Goal: Task Accomplishment & Management: Use online tool/utility

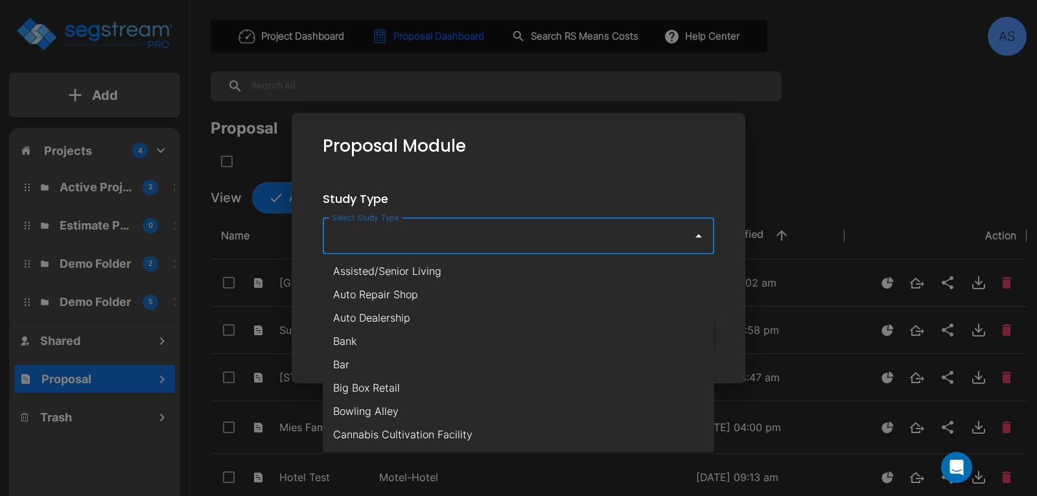
scroll to position [65, 0]
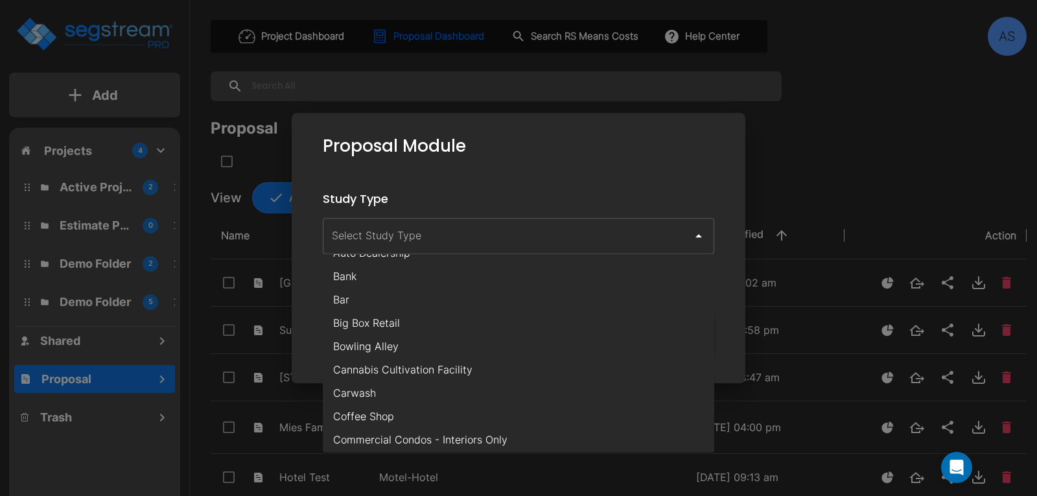
click at [663, 165] on div "Proposal Module" at bounding box center [518, 146] width 433 height 46
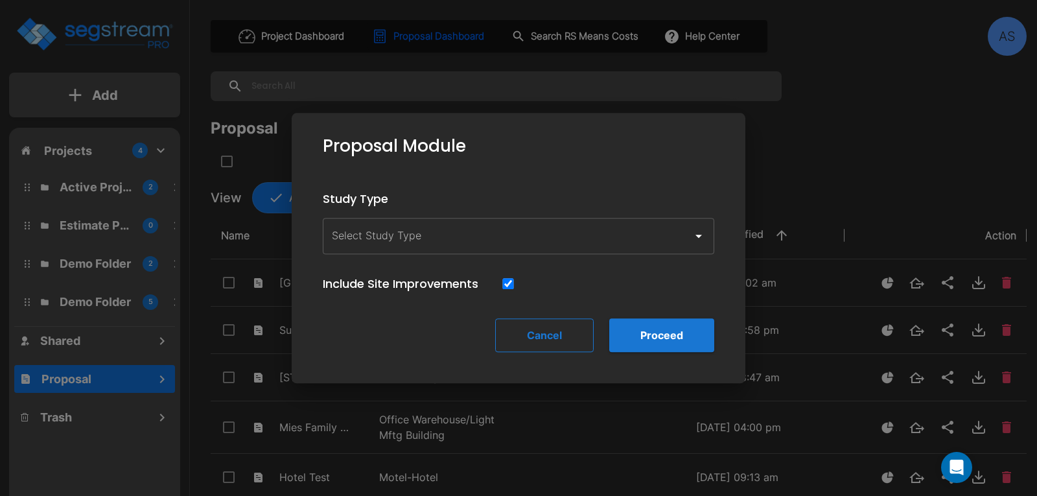
click at [555, 337] on button "Cancel" at bounding box center [544, 335] width 98 height 34
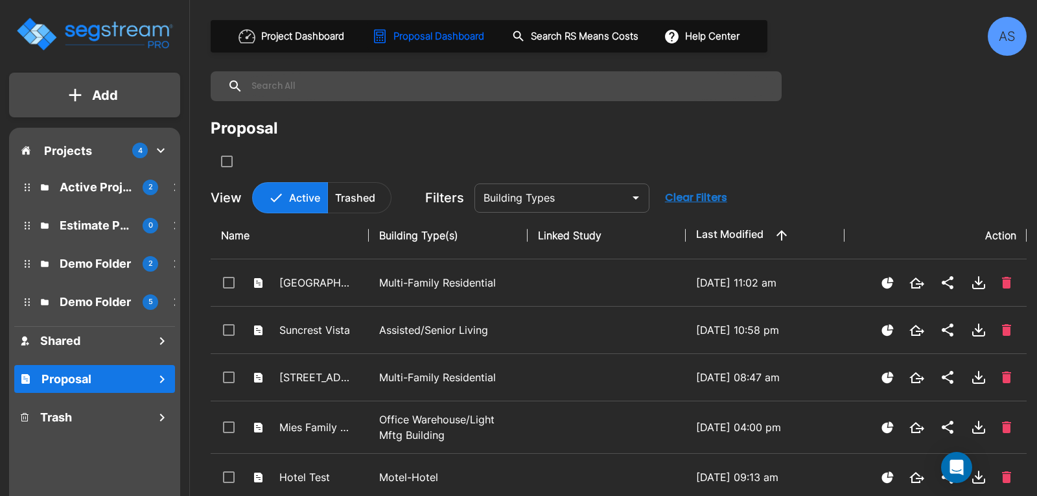
click at [106, 104] on p "Add" at bounding box center [105, 95] width 26 height 19
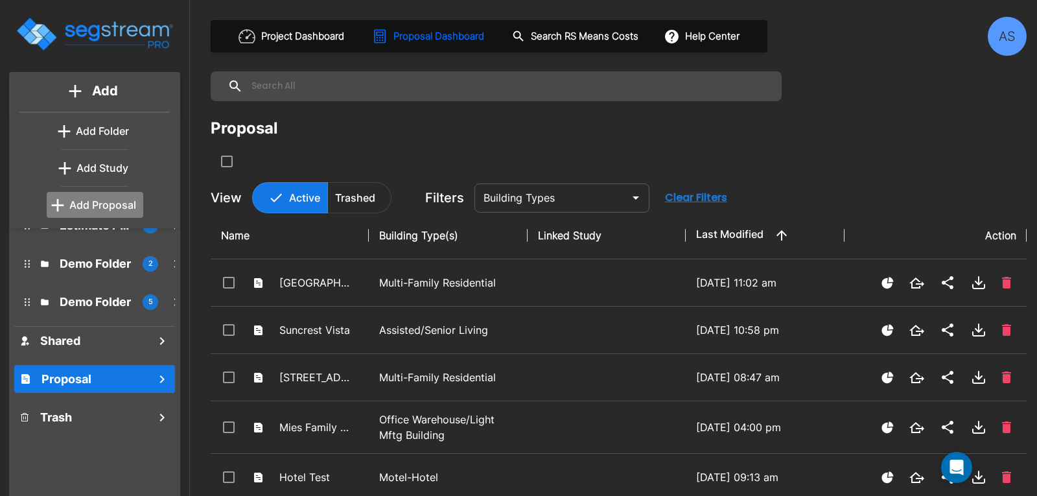
click at [109, 202] on p "Add Proposal" at bounding box center [102, 205] width 67 height 16
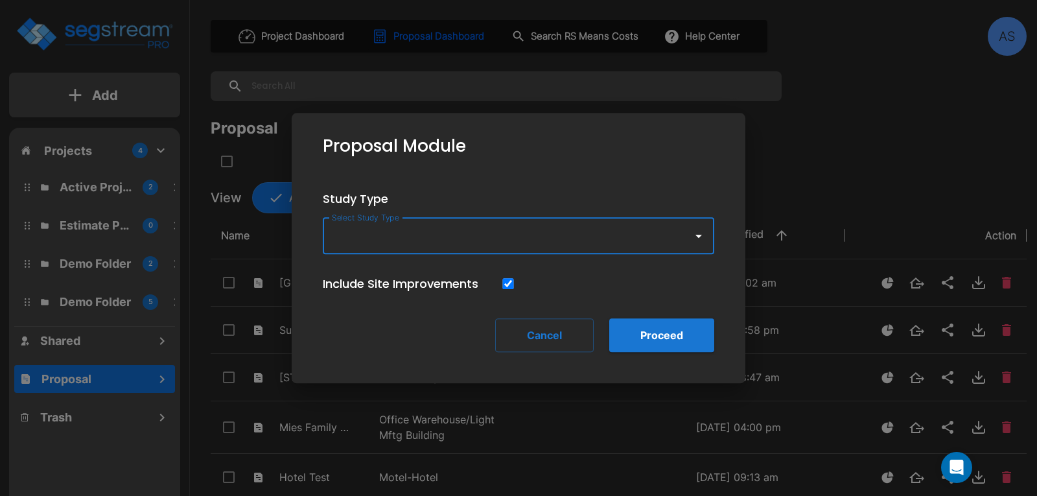
click at [698, 235] on icon "button" at bounding box center [698, 236] width 6 height 3
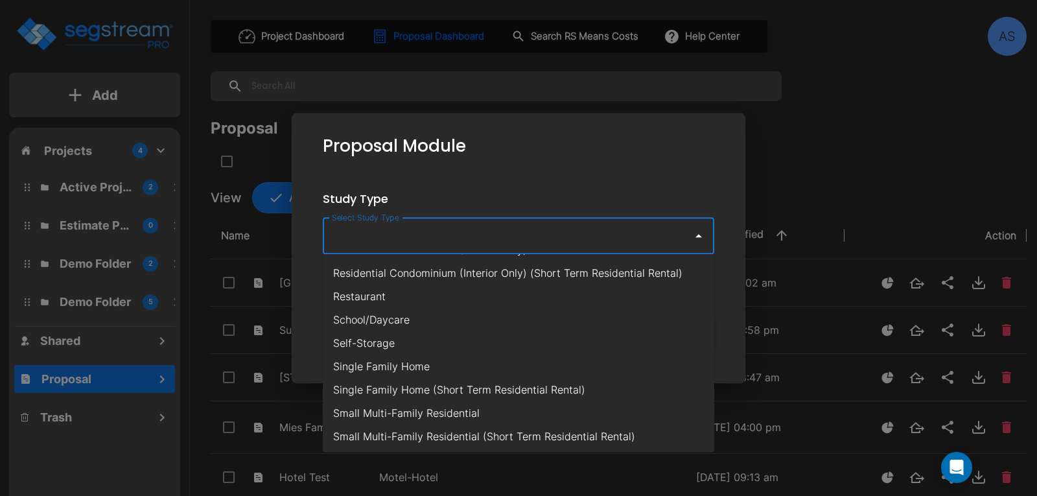
scroll to position [907, 0]
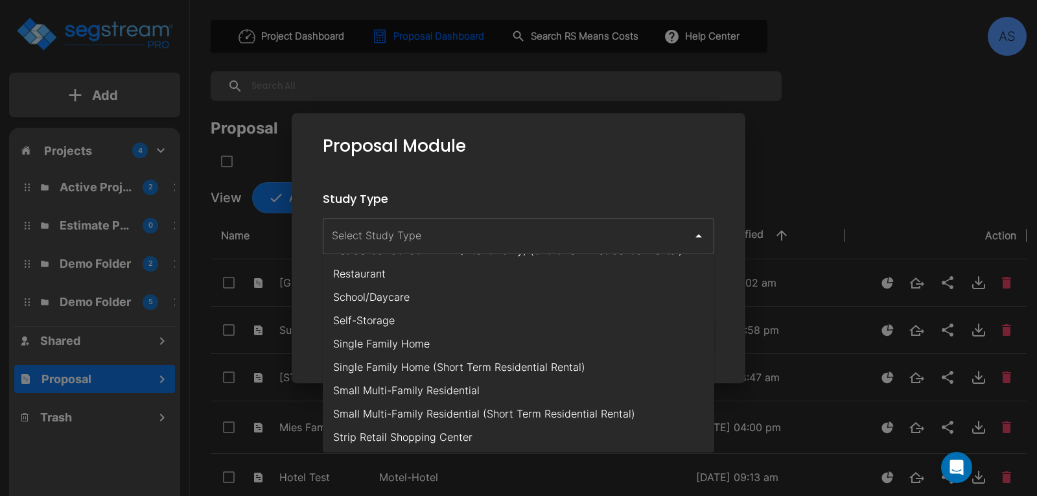
click at [783, 169] on div at bounding box center [518, 248] width 1037 height 496
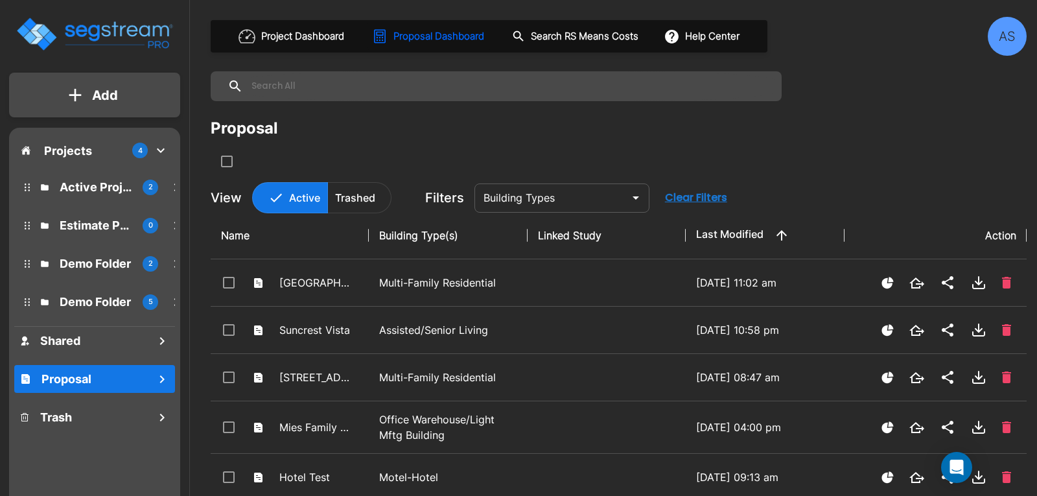
click at [86, 95] on button "Add" at bounding box center [94, 95] width 171 height 38
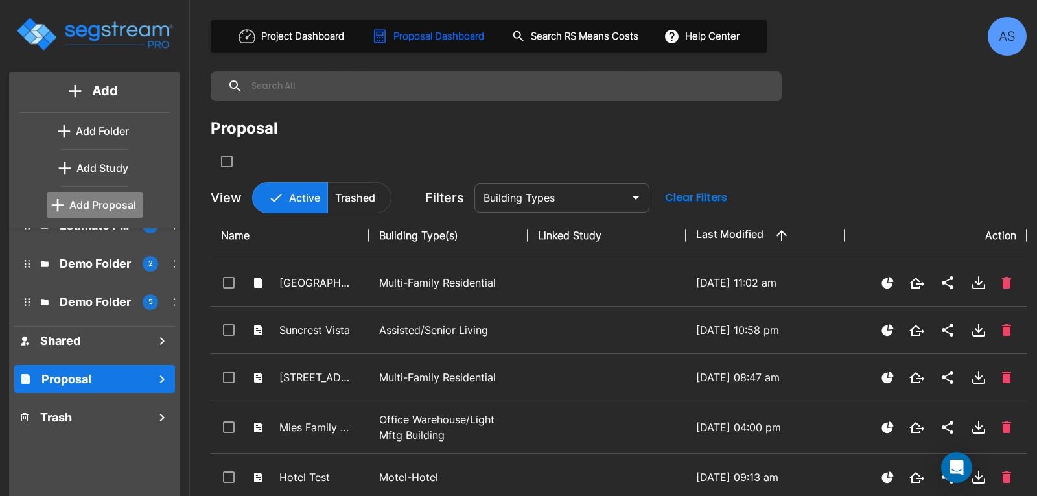
click at [98, 207] on p "Add Proposal" at bounding box center [102, 205] width 67 height 16
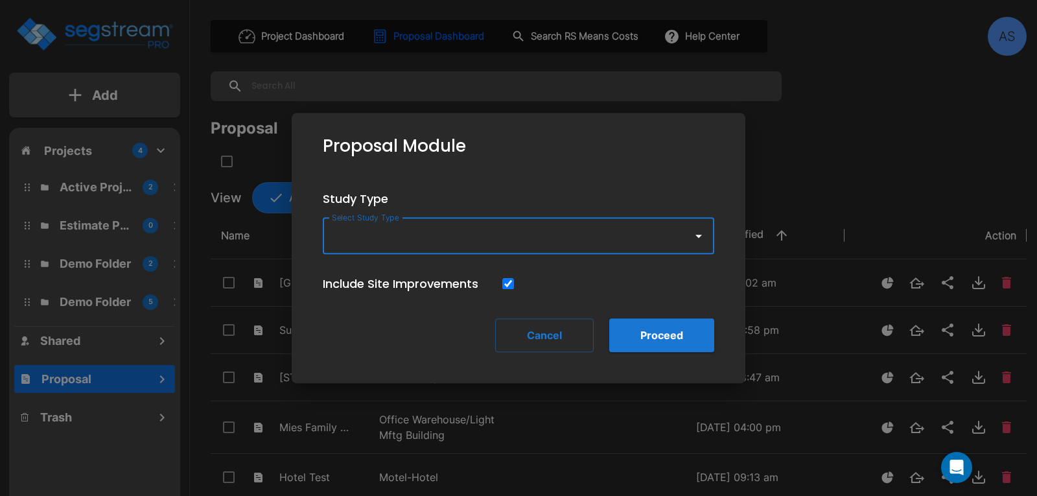
click at [446, 243] on input "Select Study Type" at bounding box center [504, 236] width 352 height 25
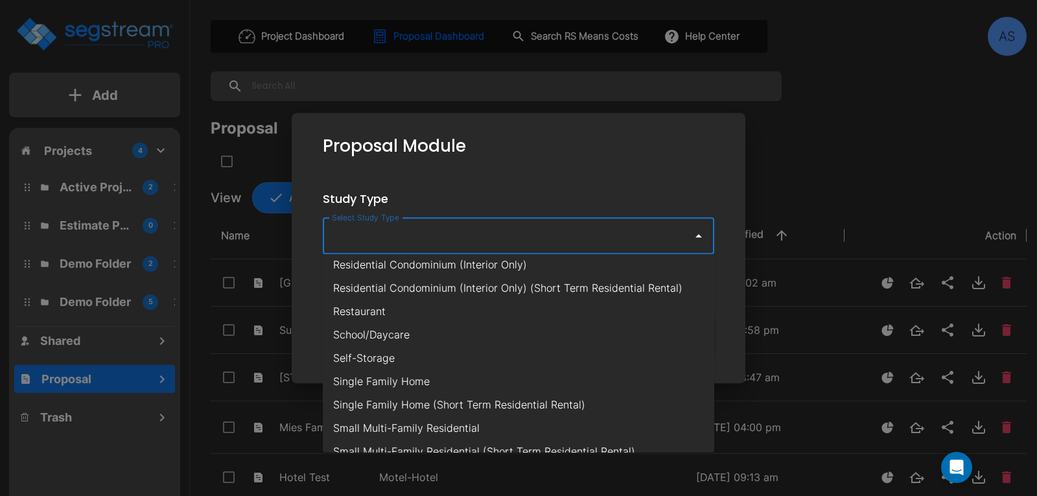
scroll to position [842, 0]
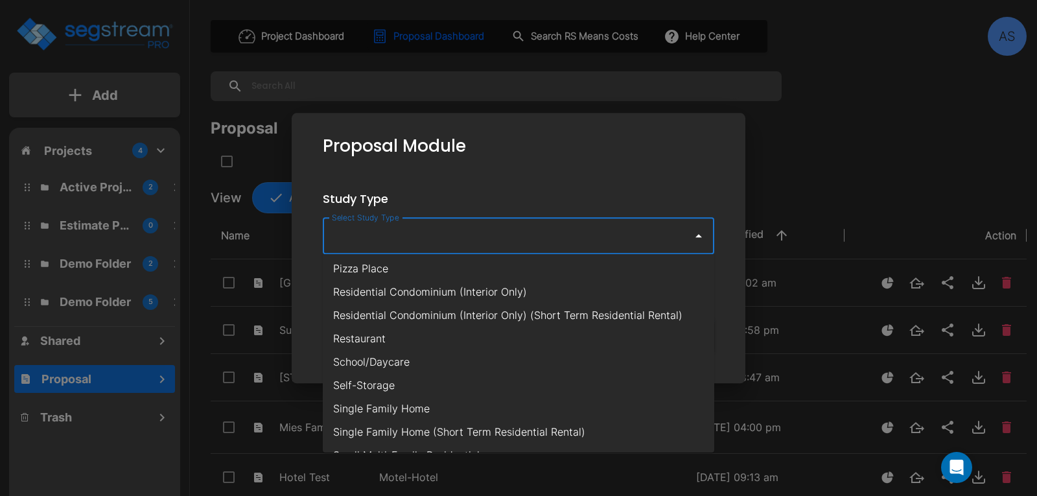
click at [433, 427] on li "Single Family Home (Short Term Residential Rental)" at bounding box center [518, 431] width 391 height 23
type input "Single Family Home (Short Term Residential Rental)"
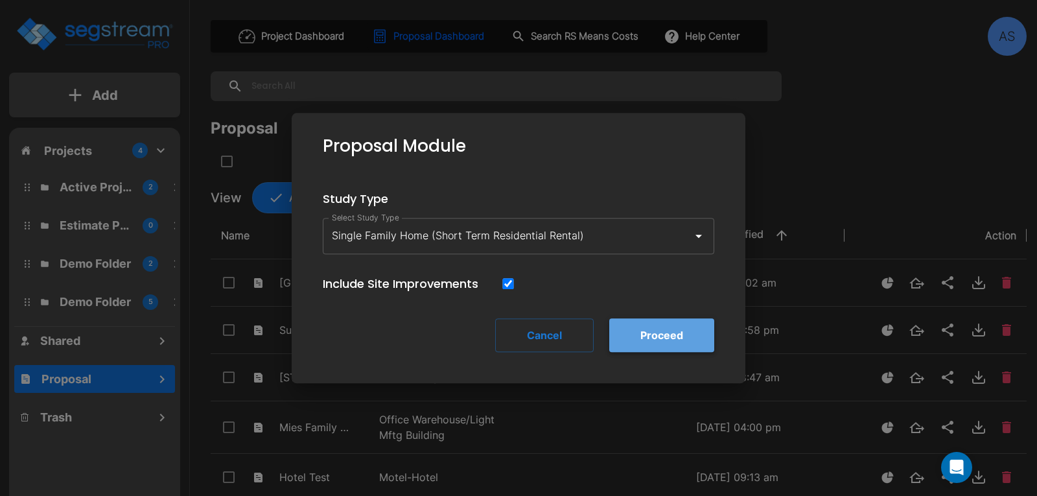
click at [660, 328] on button "Proceed" at bounding box center [661, 335] width 105 height 34
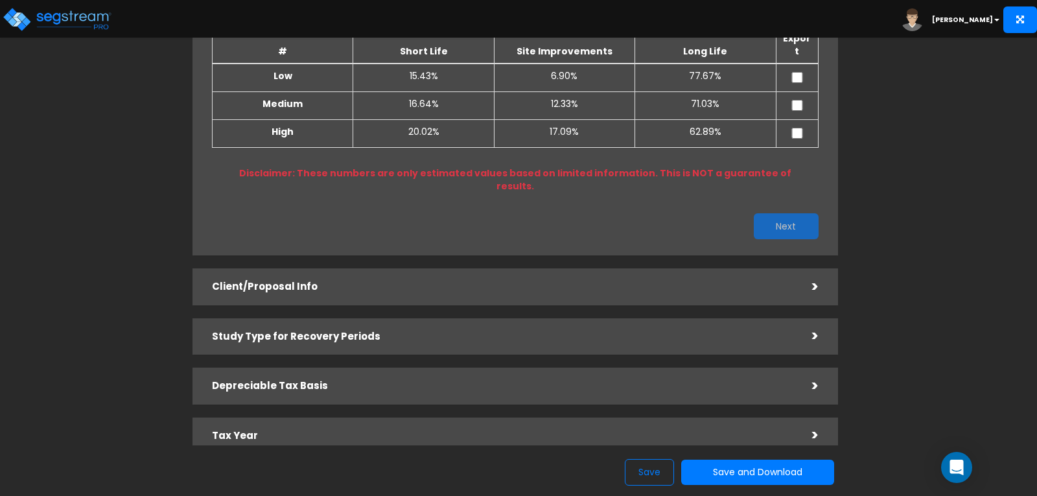
scroll to position [194, 0]
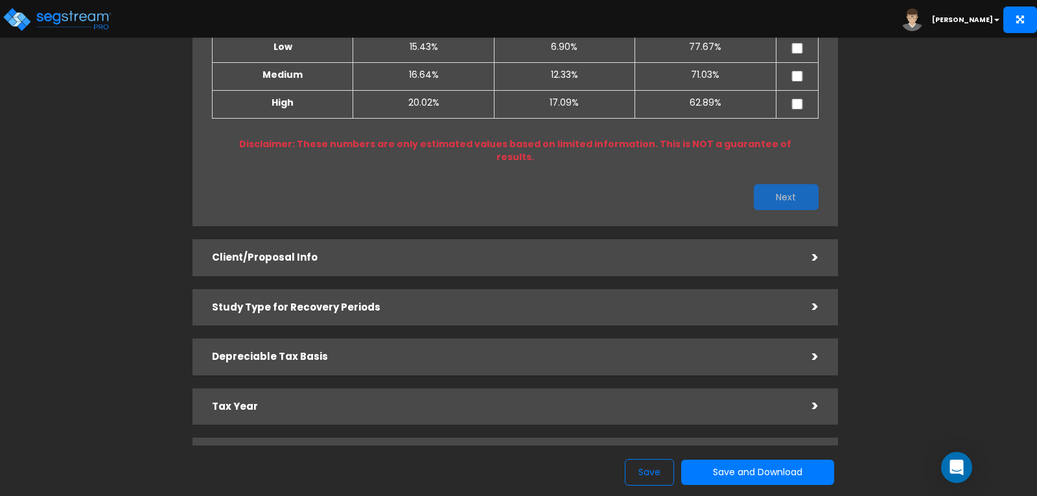
click at [614, 252] on h5 "Client/Proposal Info" at bounding box center [502, 257] width 581 height 11
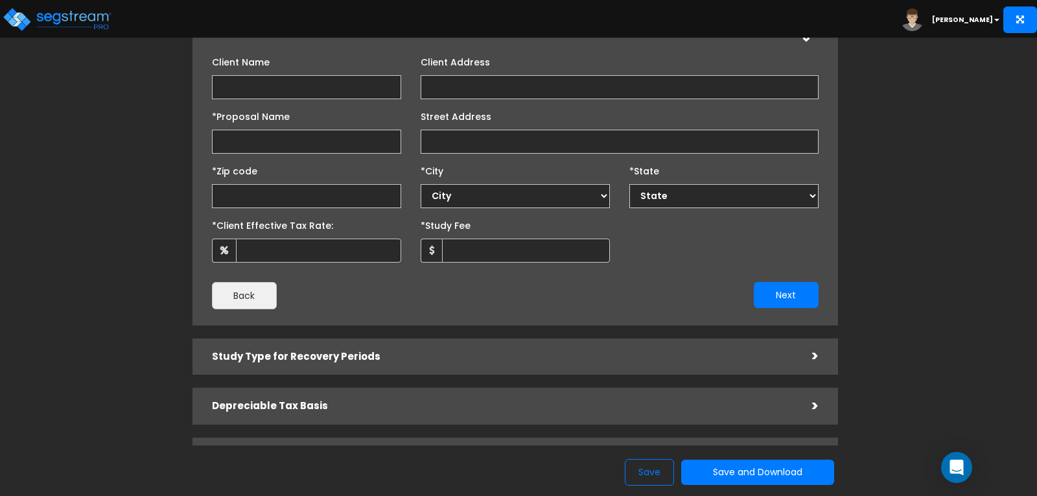
scroll to position [130, 0]
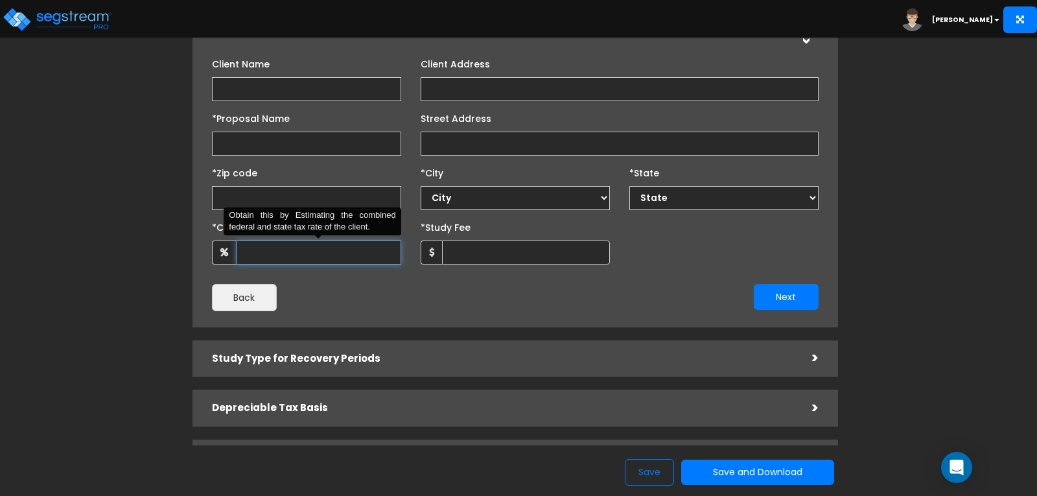
click at [290, 253] on input "*Client Effective Tax Rate:" at bounding box center [318, 252] width 165 height 24
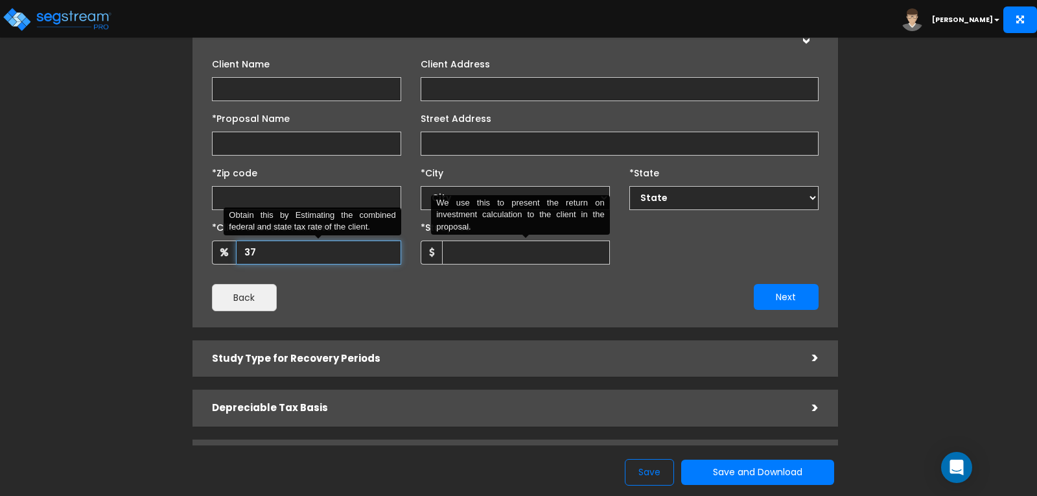
type input "37"
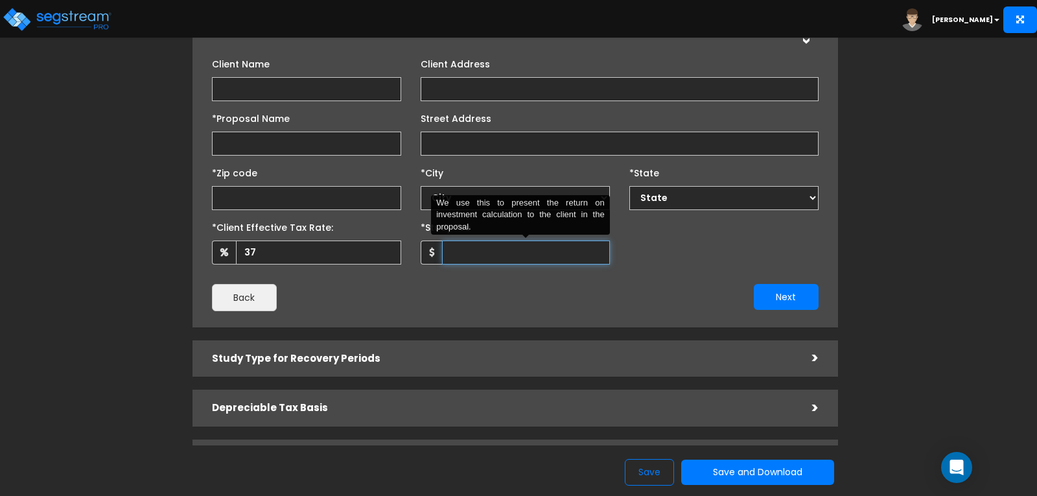
click at [525, 252] on input "*Study Fee" at bounding box center [526, 252] width 168 height 24
click at [426, 345] on div "Study Type for Recovery Periods >" at bounding box center [514, 358] width 645 height 37
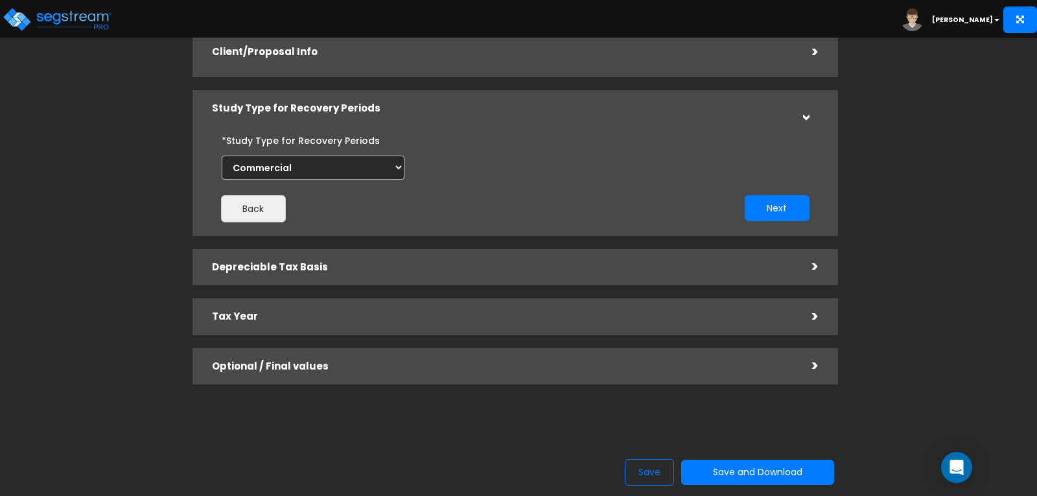
scroll to position [105, 0]
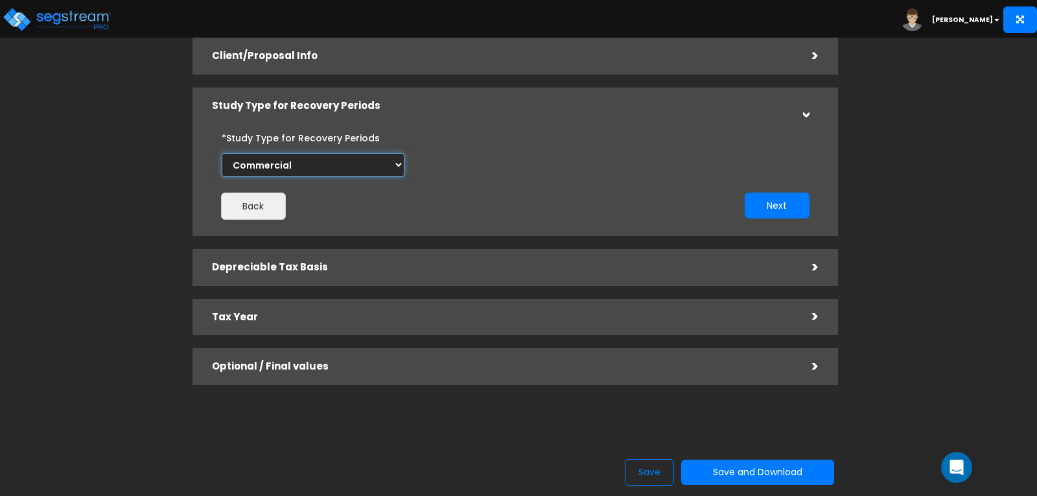
click at [374, 159] on select "Commercial Residential" at bounding box center [313, 165] width 183 height 24
click at [222, 153] on select "Commercial Residential" at bounding box center [313, 165] width 183 height 24
click at [459, 264] on h5 "Depreciable Tax Basis" at bounding box center [502, 267] width 581 height 11
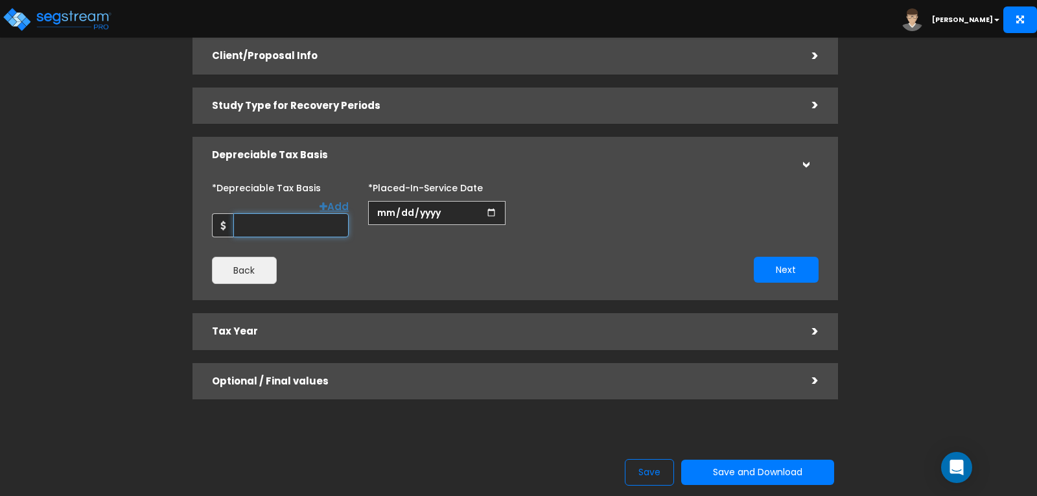
click at [317, 218] on input "*Depreciable Tax Basis" at bounding box center [290, 225] width 115 height 24
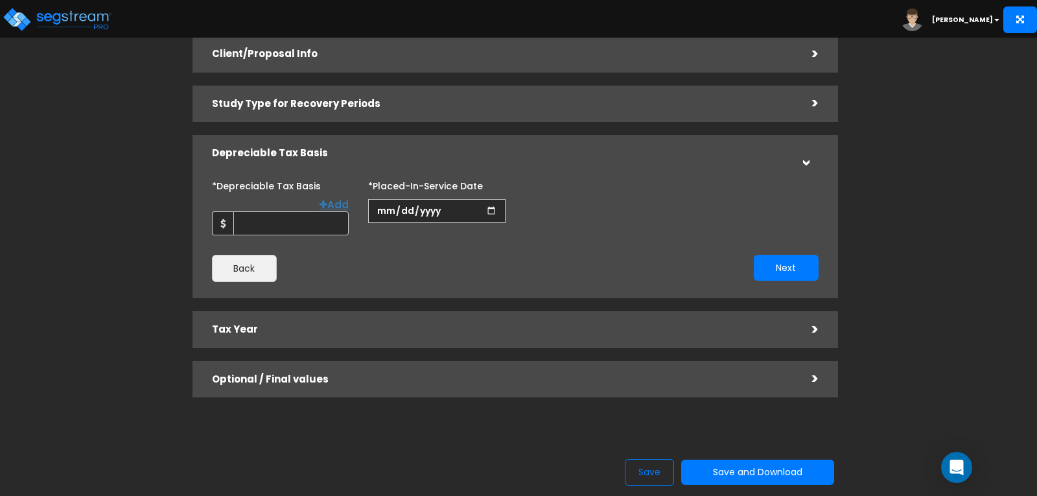
click at [382, 324] on h5 "Tax Year" at bounding box center [502, 329] width 581 height 11
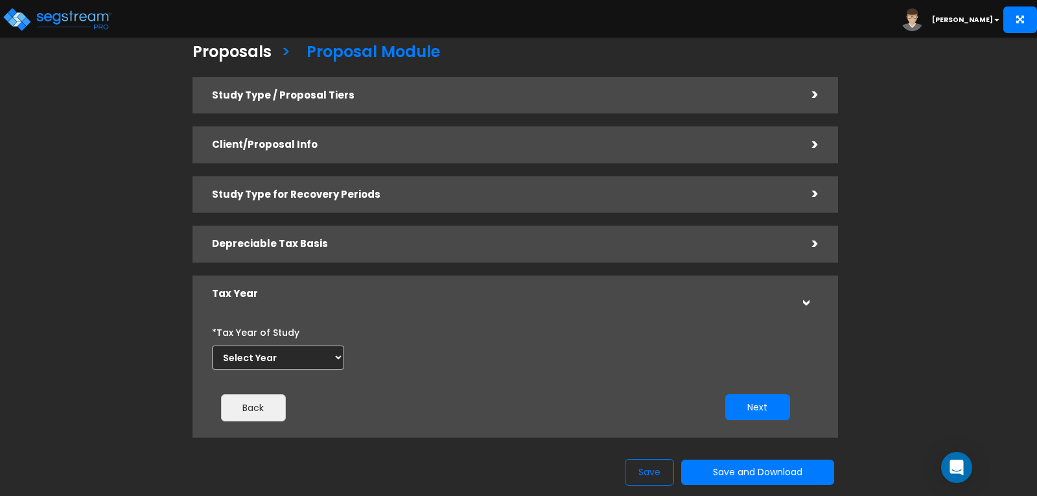
scroll to position [0, 0]
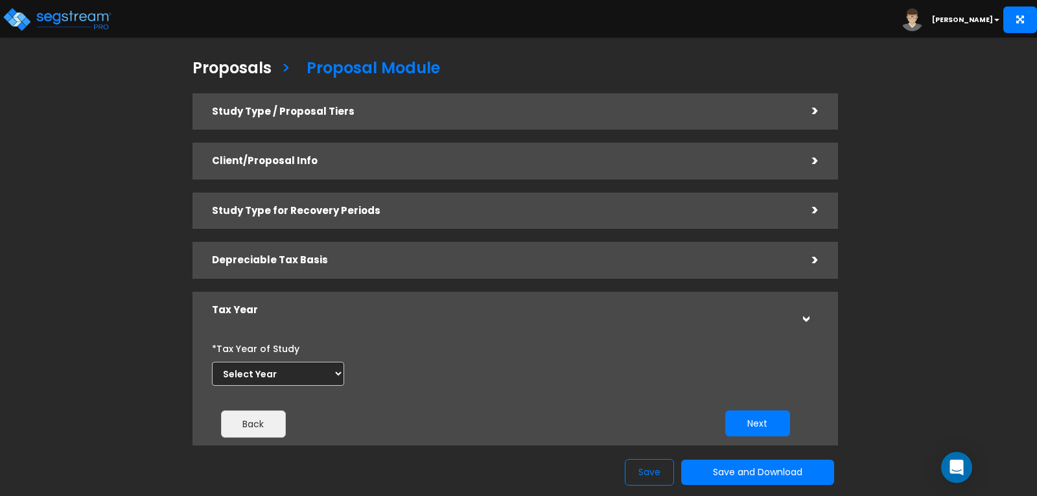
click at [479, 170] on div "Client/Proposal Info" at bounding box center [502, 161] width 581 height 24
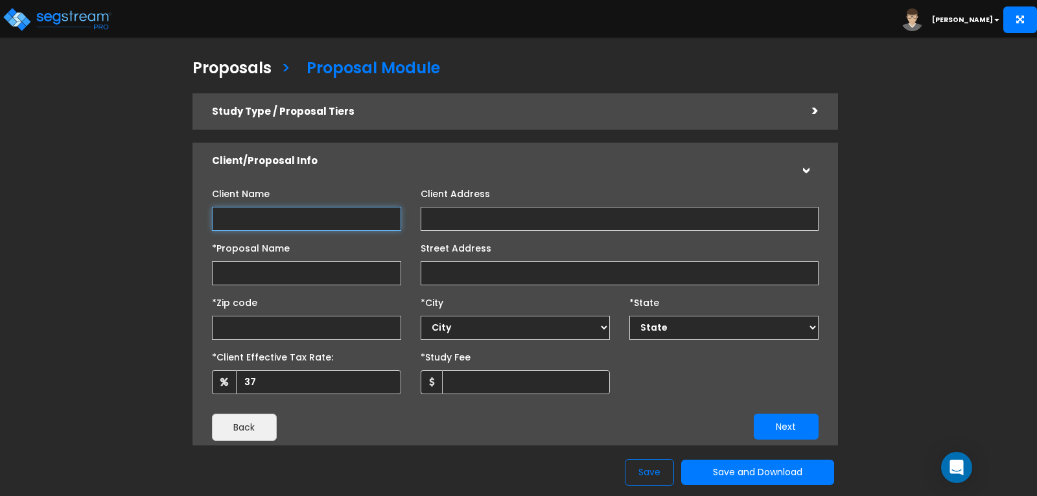
click at [328, 215] on input "Client Name" at bounding box center [306, 219] width 189 height 24
type input "Test STR"
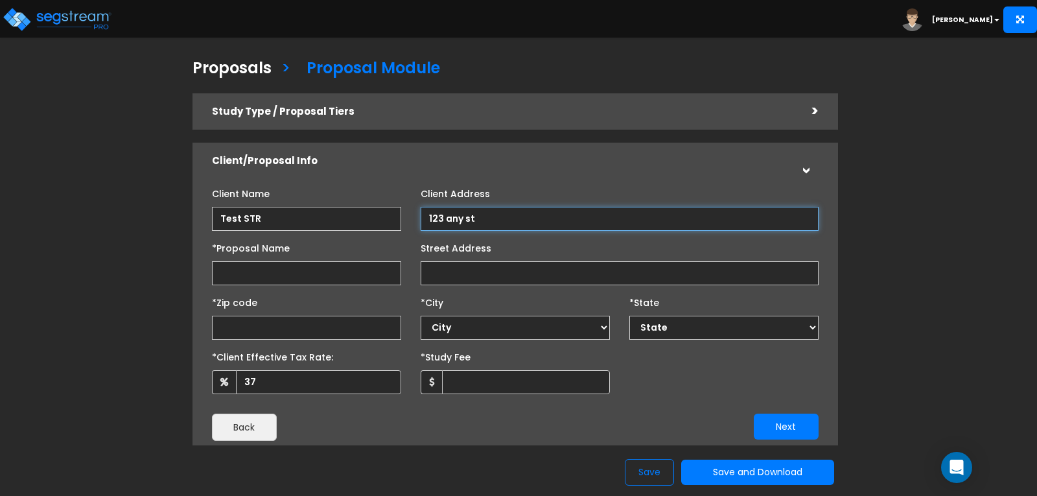
type input "123 any st"
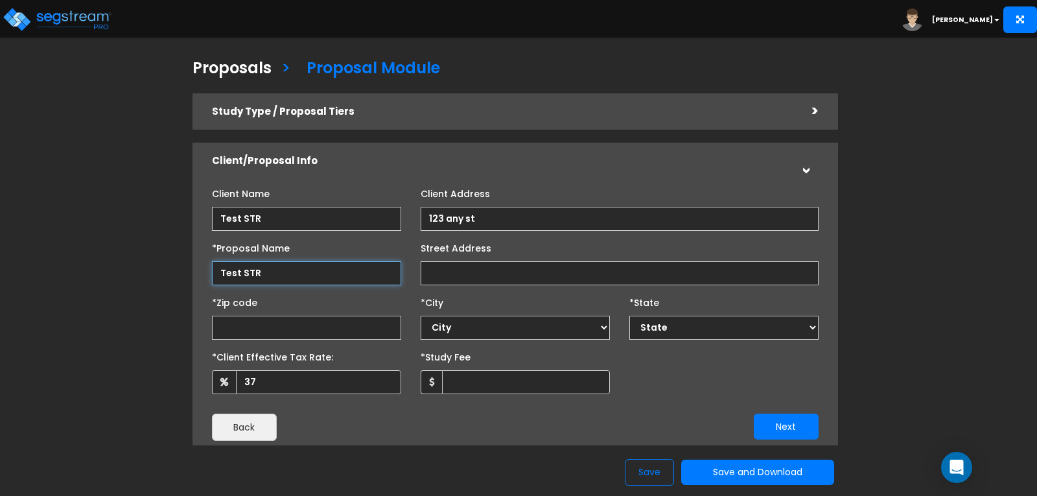
type input "Test STR"
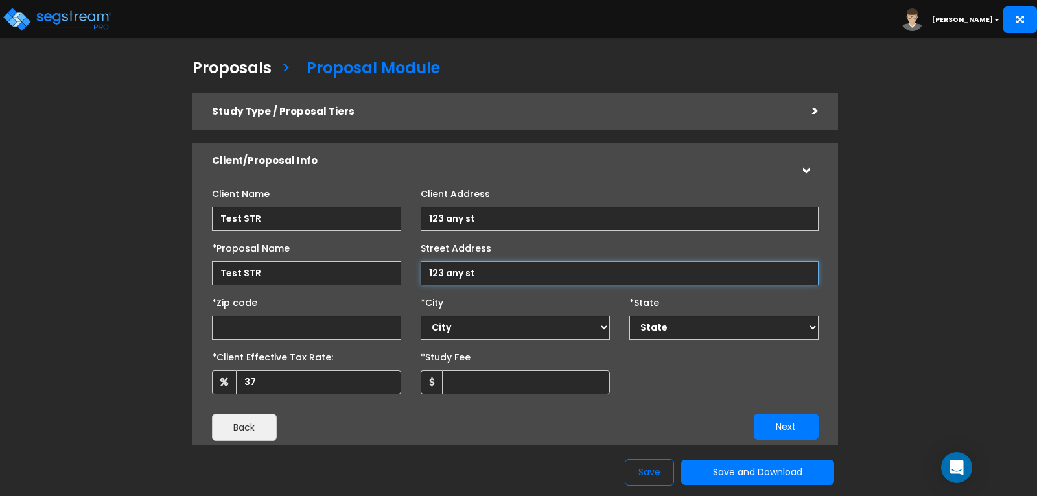
type input "123 any st"
click at [303, 330] on input "text" at bounding box center [306, 328] width 189 height 24
type input "928"
select select "CA"
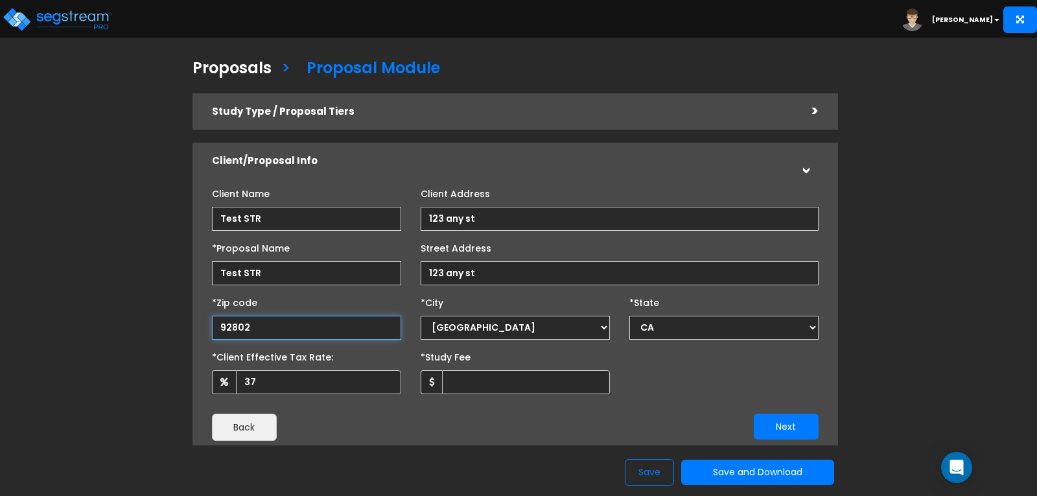
type input "92802"
select select "Anaheim"
drag, startPoint x: 282, startPoint y: 324, endPoint x: 191, endPoint y: 325, distance: 90.7
click at [191, 325] on div "Study Type / Proposal Tiers > *Study Type Single Family Home (Short Term Reside…" at bounding box center [515, 381] width 665 height 588
type input "32"
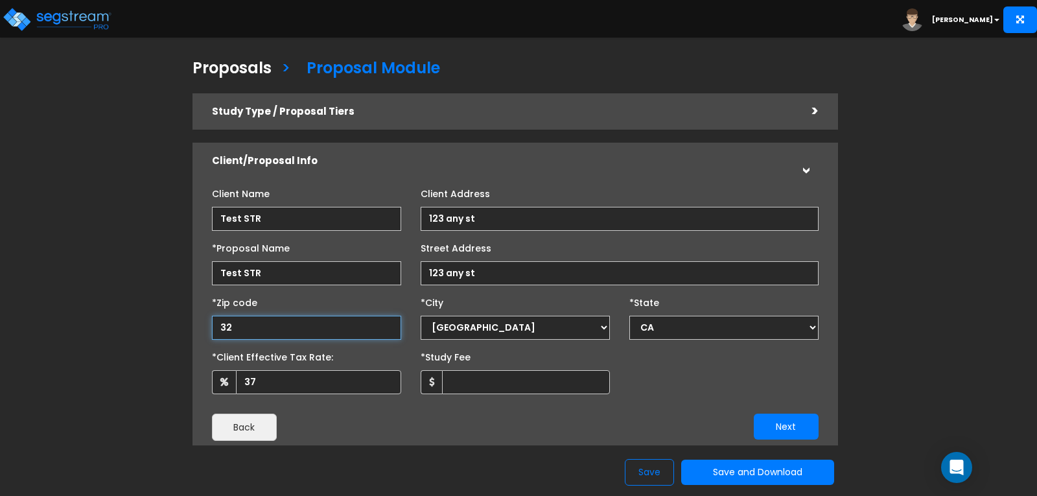
select select "FL"
type input "32830"
select select "Orlando"
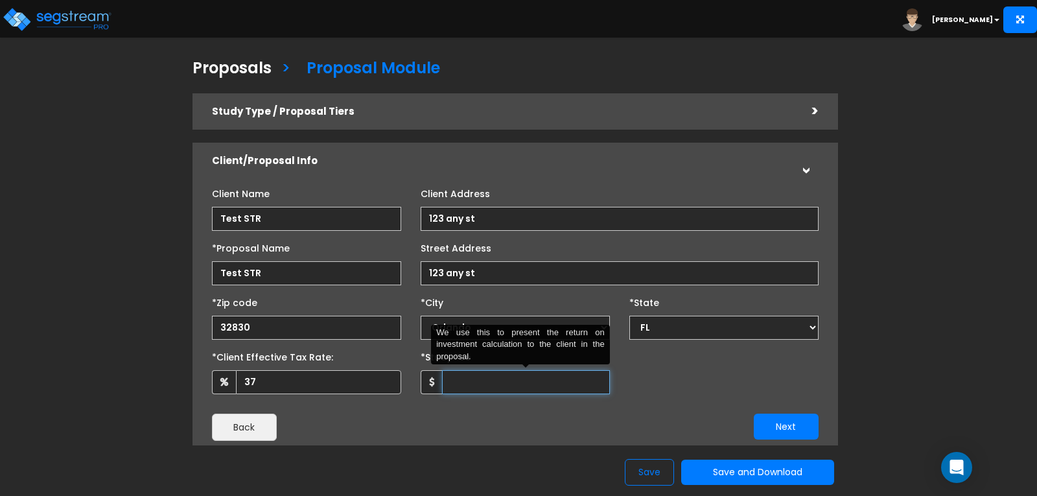
click at [483, 377] on input "*Study Fee" at bounding box center [526, 382] width 168 height 24
type input "5,000"
click at [786, 425] on button "Next" at bounding box center [786, 426] width 65 height 26
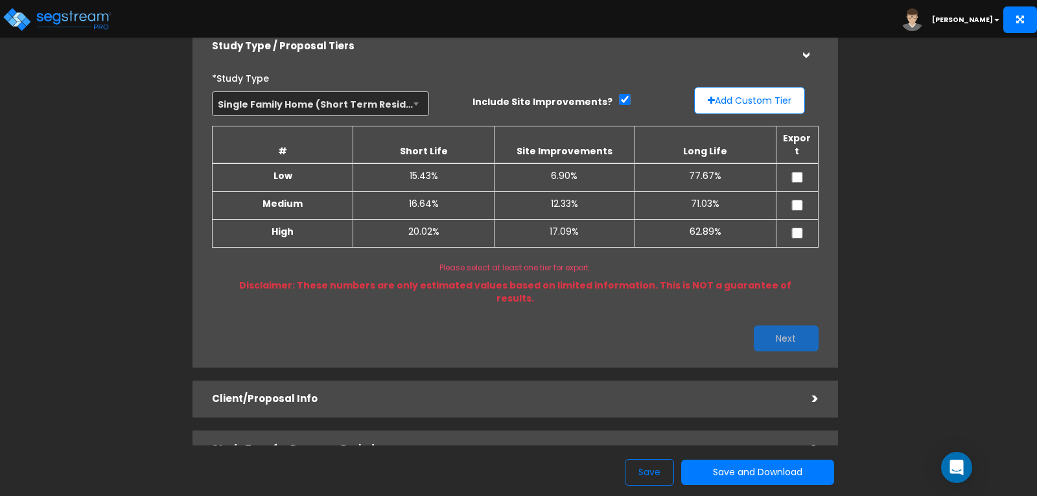
scroll to position [65, 0]
click at [800, 172] on input "checkbox" at bounding box center [796, 177] width 13 height 11
checkbox input "true"
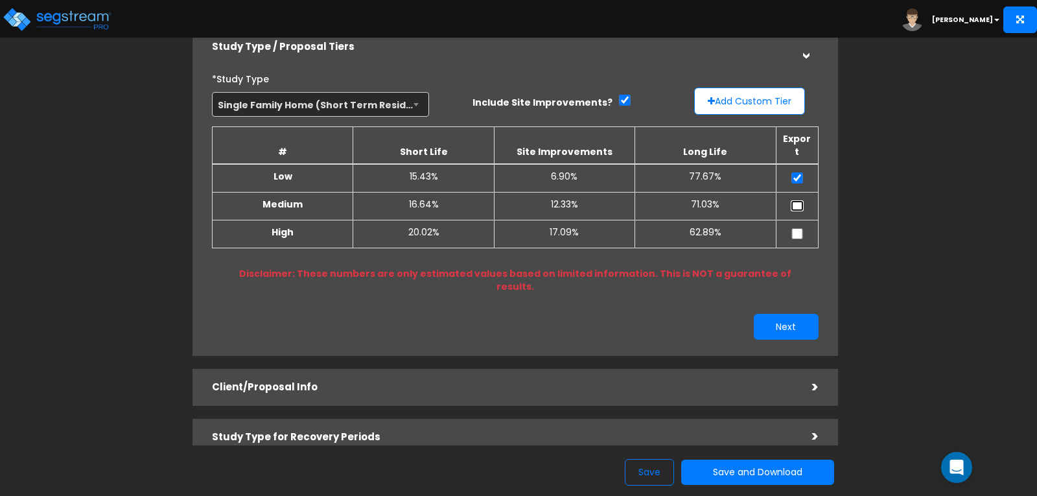
click at [795, 200] on input "checkbox" at bounding box center [796, 205] width 13 height 11
checkbox input "true"
click at [794, 220] on td at bounding box center [797, 234] width 42 height 28
click at [796, 228] on input "checkbox" at bounding box center [796, 233] width 13 height 11
checkbox input "true"
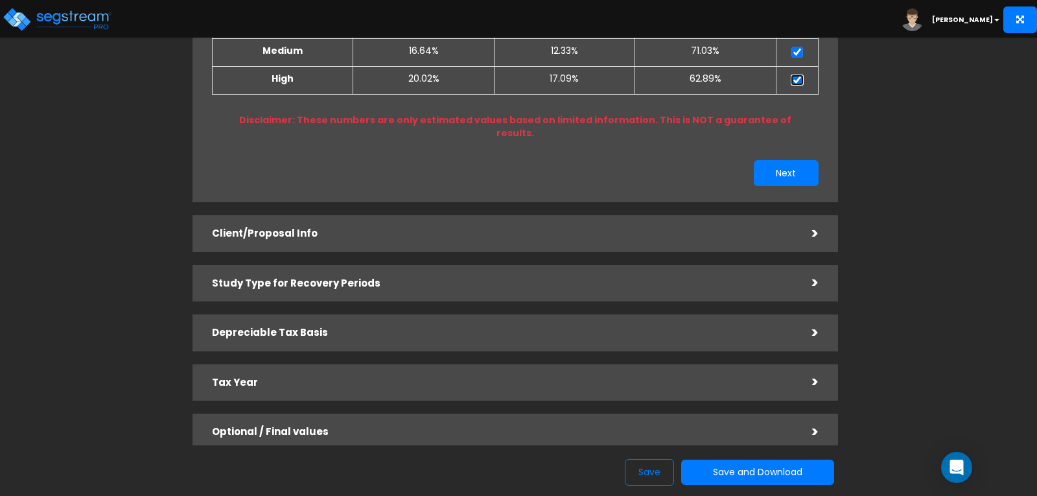
scroll to position [258, 0]
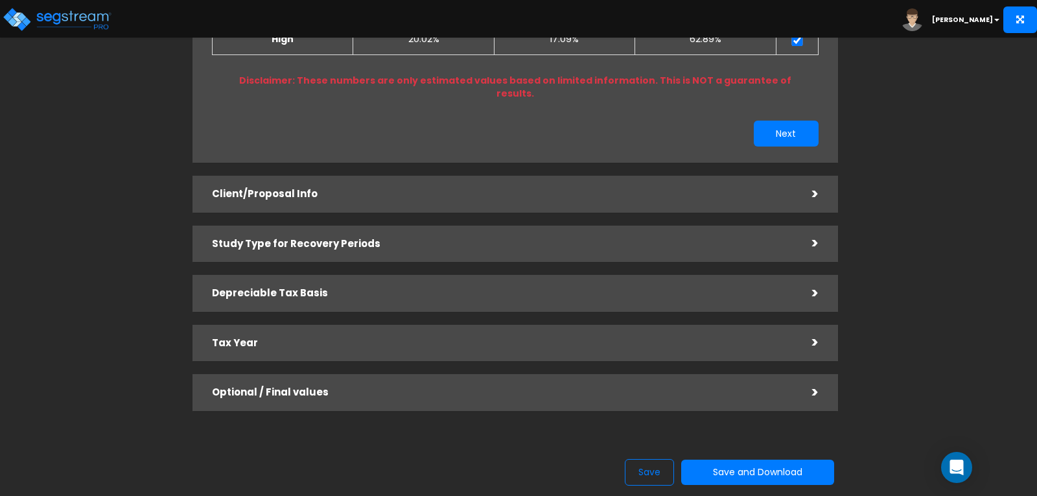
click at [491, 189] on h5 "Client/Proposal Info" at bounding box center [502, 194] width 581 height 11
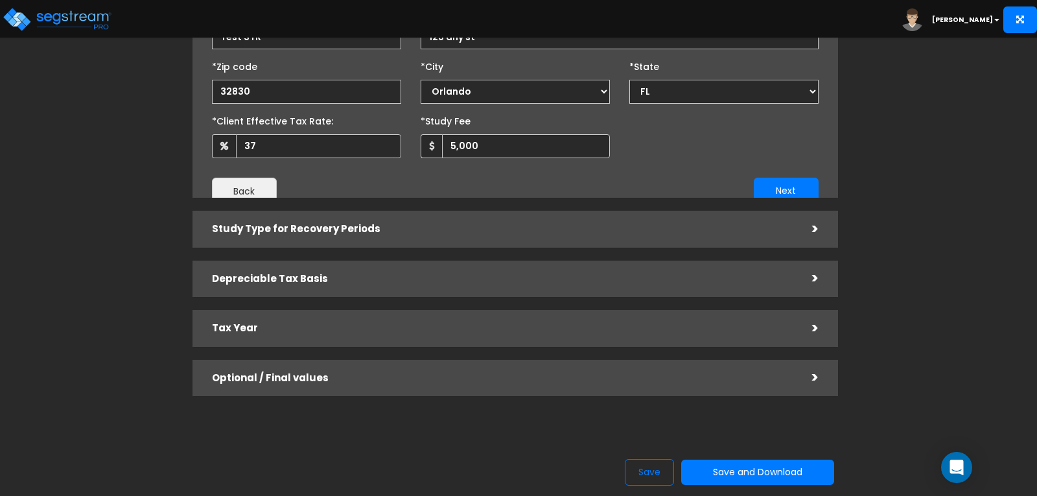
scroll to position [169, 0]
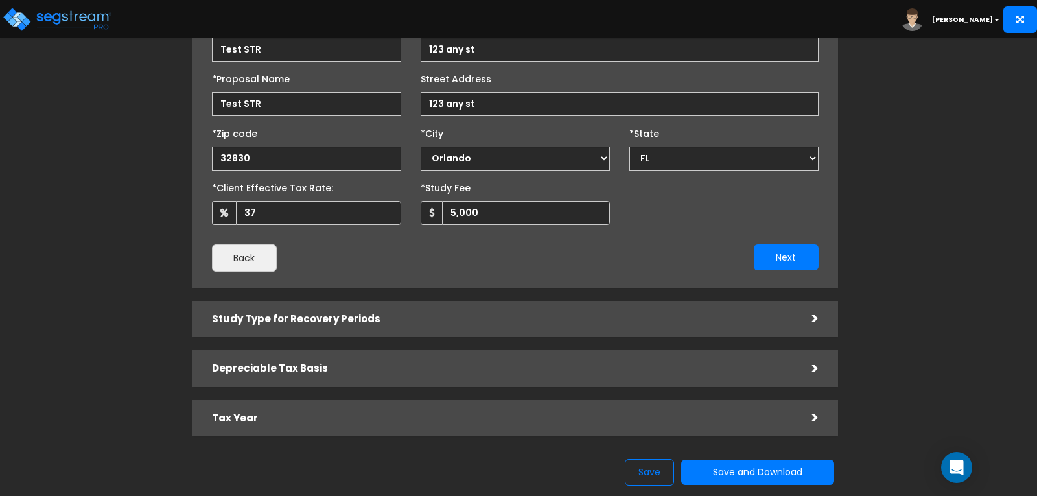
click at [440, 311] on div "Study Type for Recovery Periods" at bounding box center [502, 319] width 581 height 24
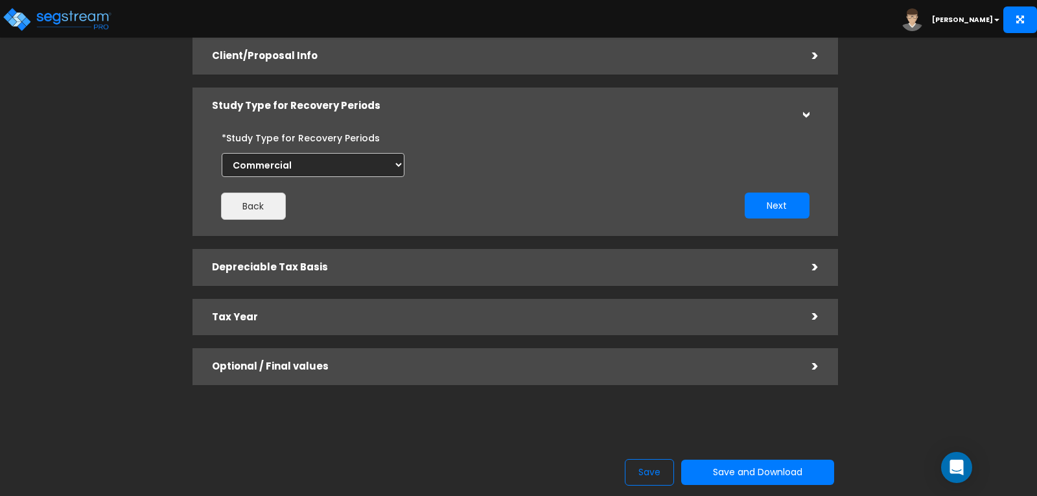
scroll to position [105, 0]
click at [388, 278] on div "Depreciable Tax Basis" at bounding box center [502, 267] width 581 height 24
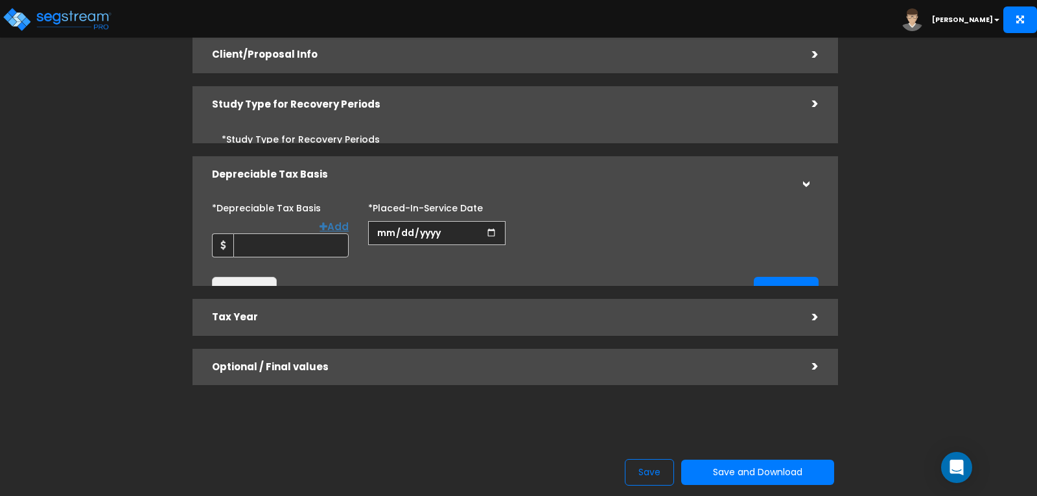
scroll to position [107, 0]
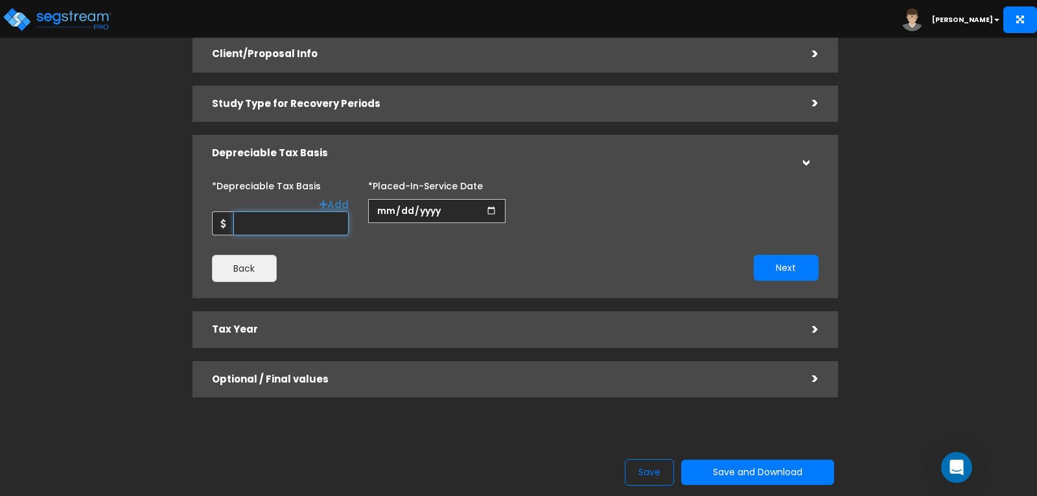
click at [282, 211] on input "*Depreciable Tax Basis" at bounding box center [290, 223] width 115 height 24
click at [324, 212] on input "7,500,000" at bounding box center [290, 223] width 115 height 24
type input "7"
type input "750,000"
type input "0025-05-05"
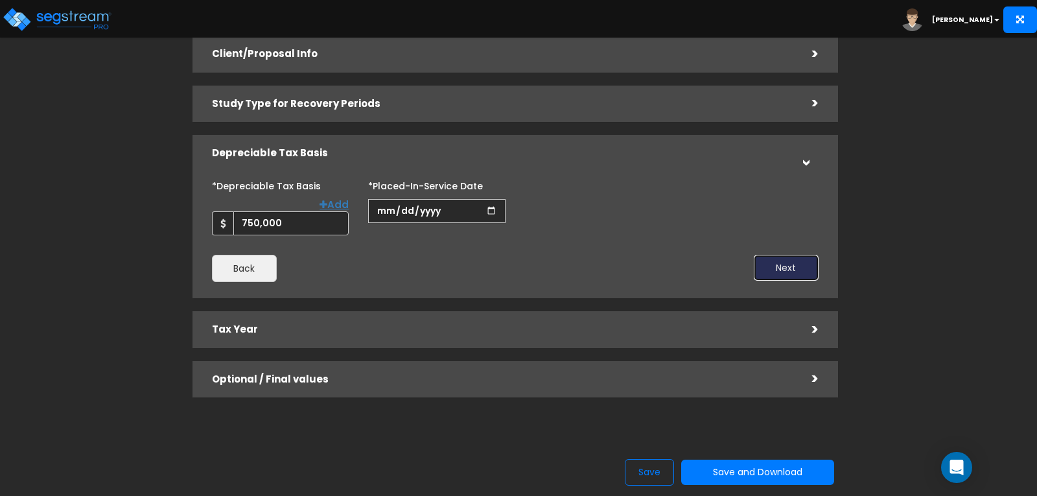
click at [768, 255] on button "Next" at bounding box center [786, 268] width 65 height 26
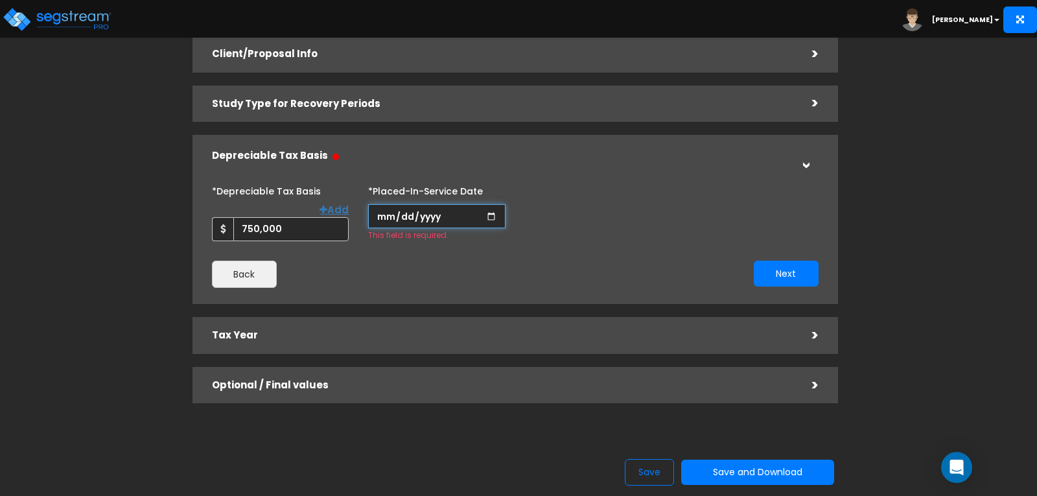
click at [413, 211] on input "date" at bounding box center [436, 216] width 137 height 24
click at [385, 209] on input "date" at bounding box center [436, 216] width 137 height 24
type input "2025-05-05"
click at [575, 214] on input "*Purchase/Contract Date" at bounding box center [593, 216] width 137 height 24
type input "2025-04-05"
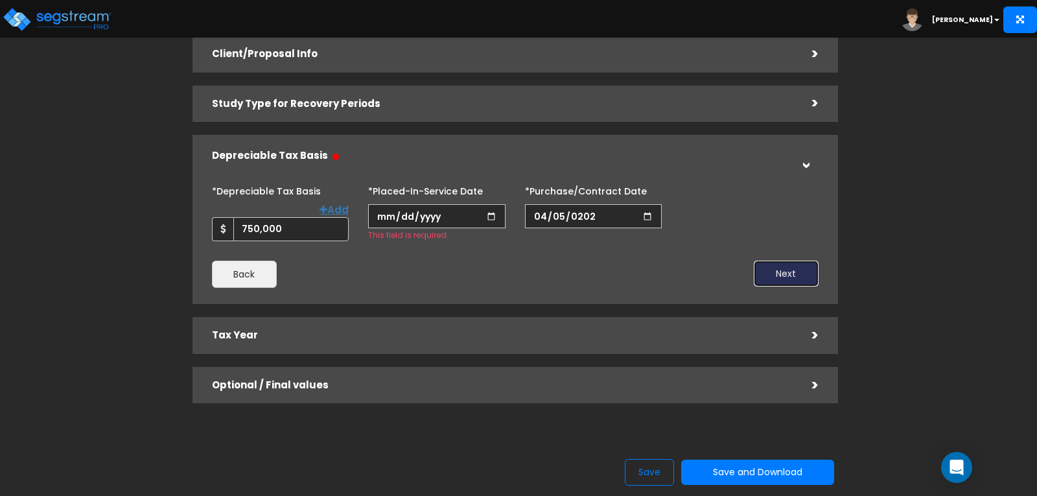
click at [795, 268] on button "Next" at bounding box center [786, 273] width 65 height 26
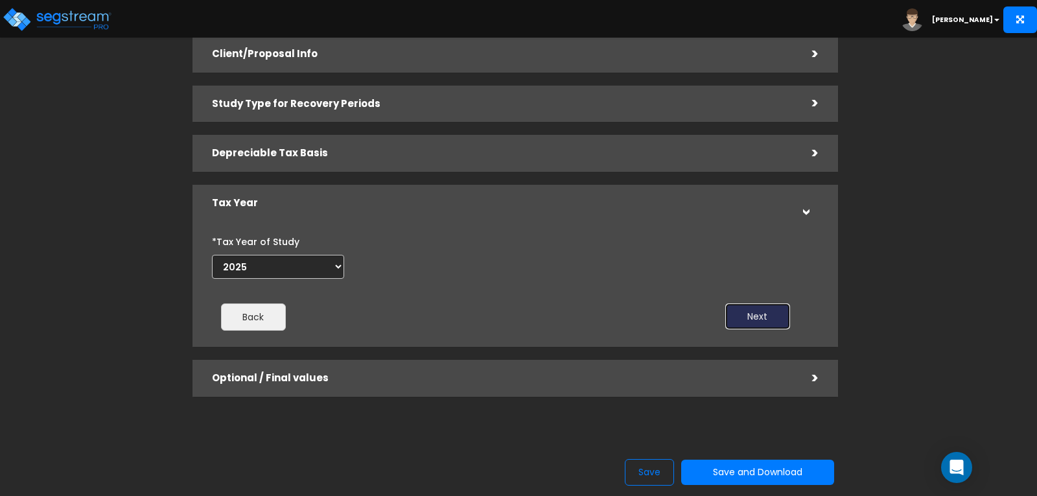
click at [761, 315] on button "Next" at bounding box center [757, 316] width 65 height 26
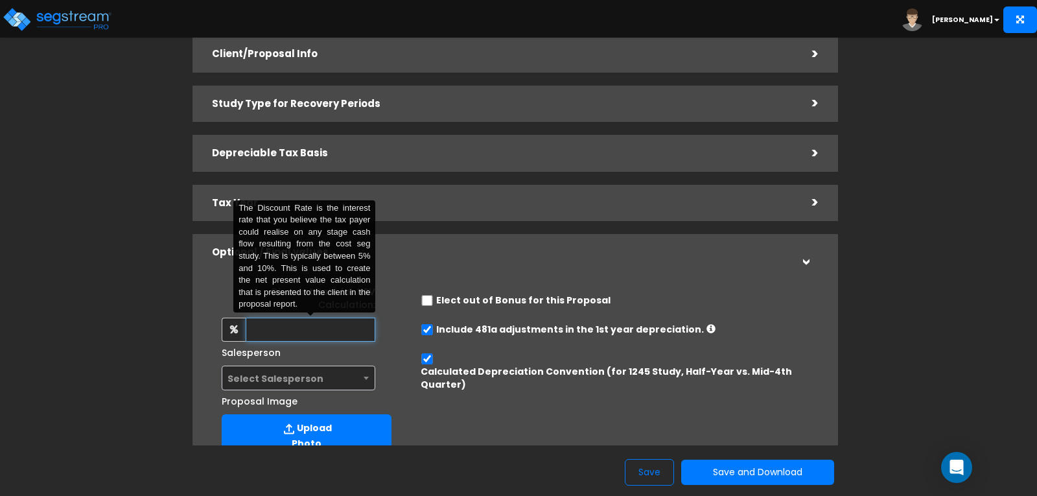
click at [345, 336] on input "text" at bounding box center [311, 329] width 130 height 24
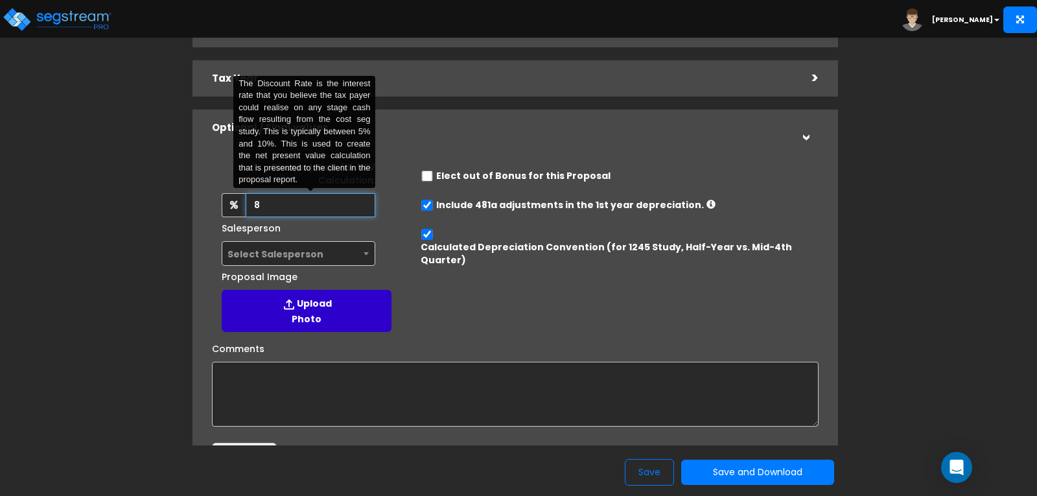
scroll to position [236, 0]
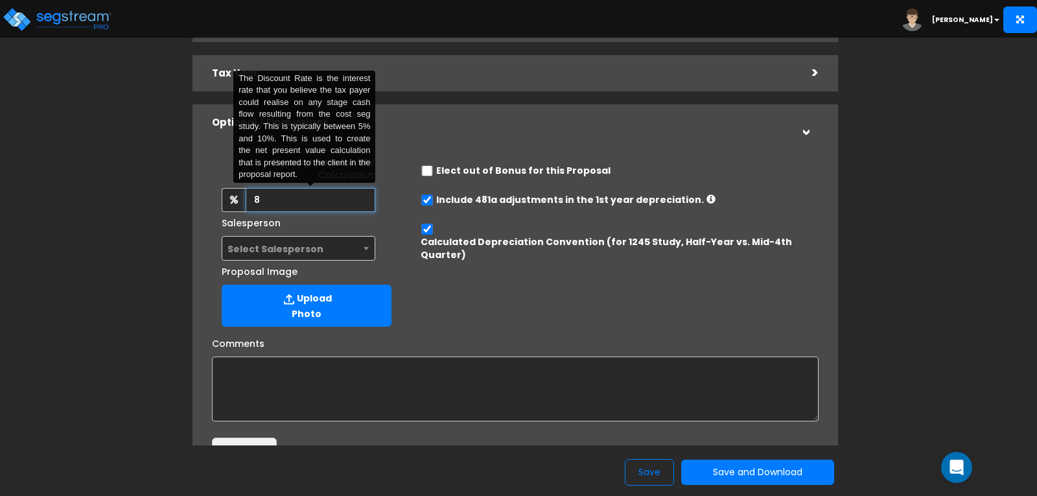
type input "8"
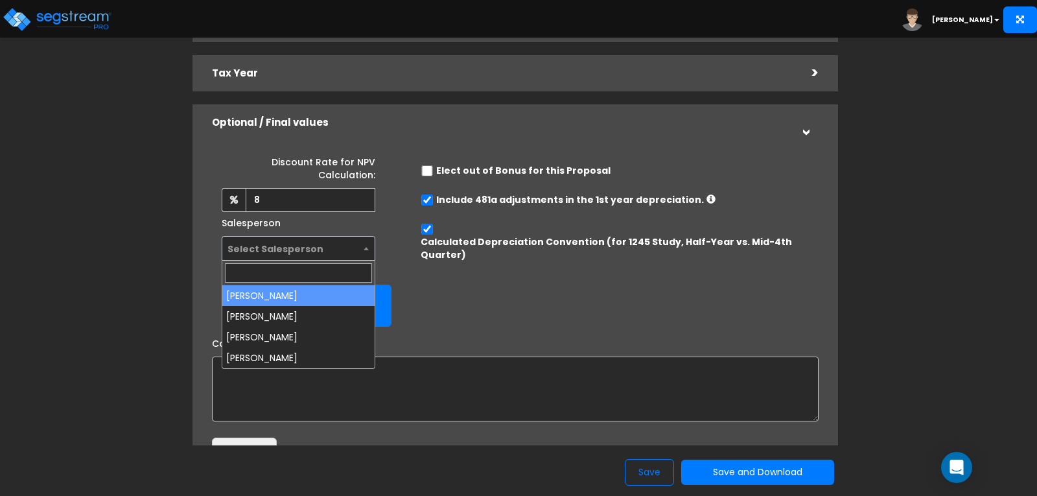
click at [347, 245] on span "Select Salesperson" at bounding box center [298, 248] width 153 height 25
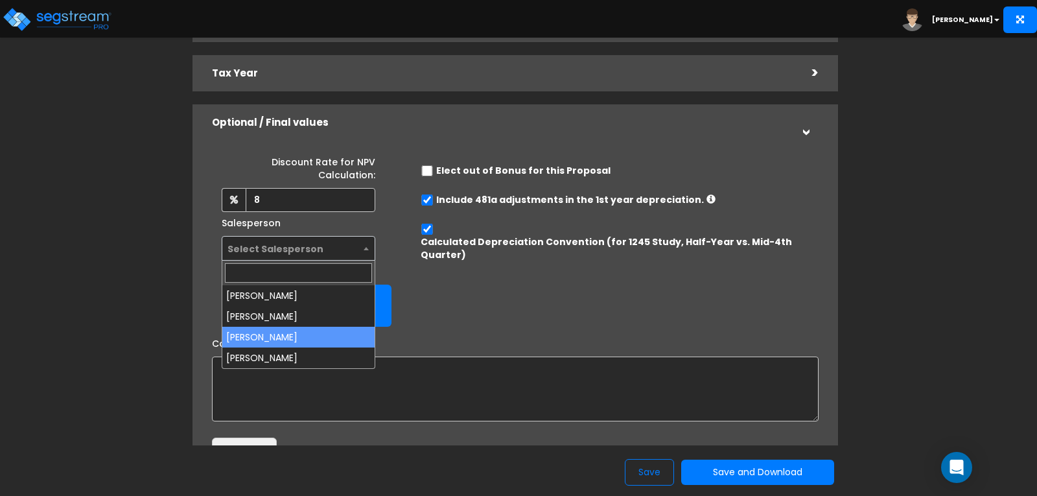
select select "276"
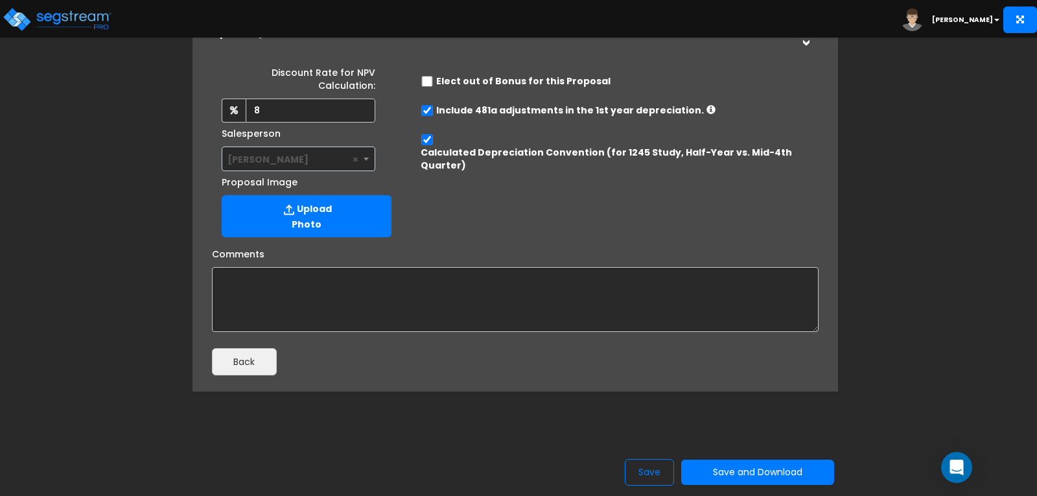
scroll to position [332, 0]
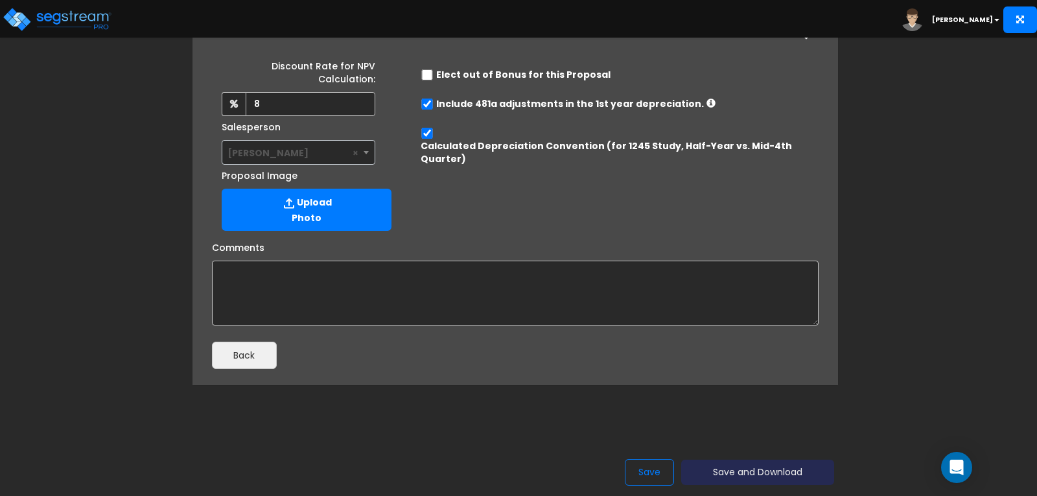
click at [728, 468] on button "Save and Download" at bounding box center [757, 471] width 153 height 25
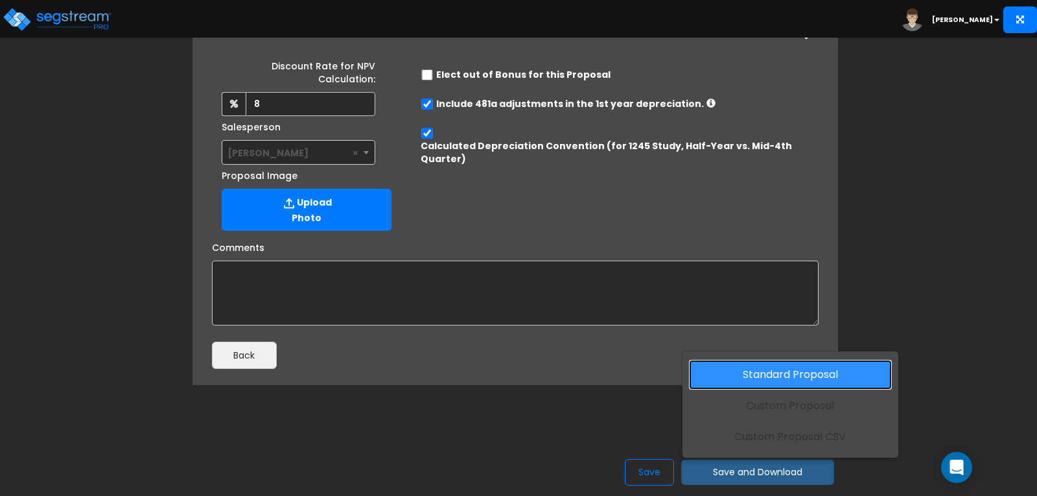
click at [781, 373] on link "Standard Proposal" at bounding box center [790, 375] width 203 height 30
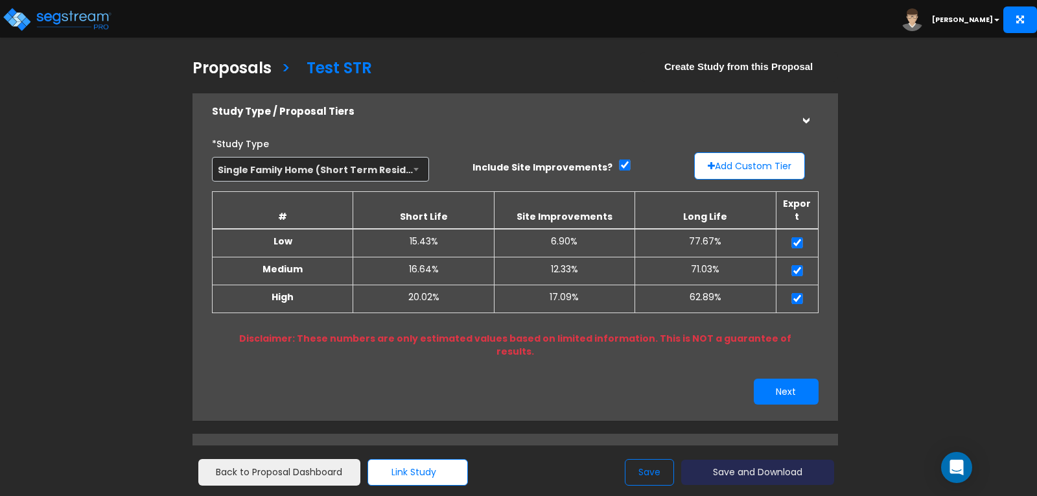
click at [729, 475] on button "Save and Download" at bounding box center [757, 471] width 153 height 25
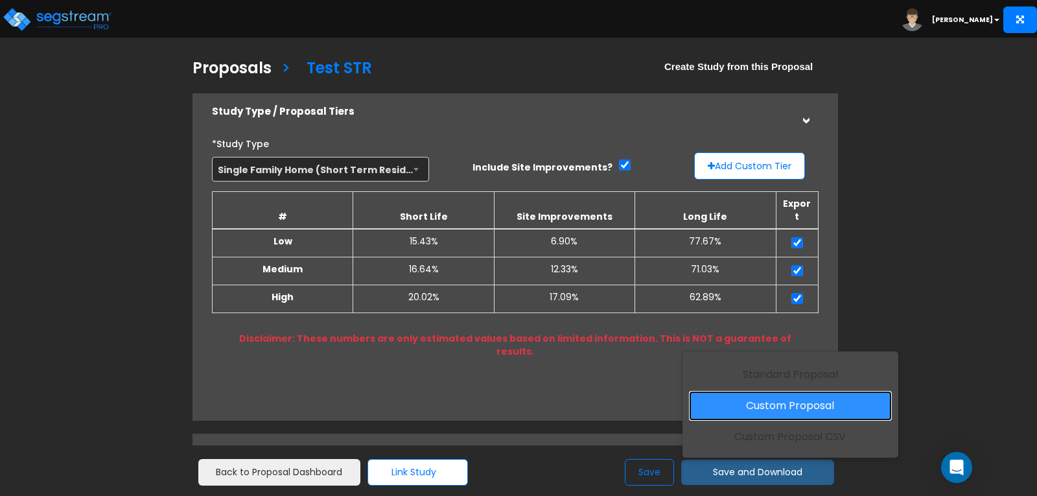
click at [750, 409] on link "Custom Proposal" at bounding box center [790, 406] width 203 height 30
